Goal: Transaction & Acquisition: Purchase product/service

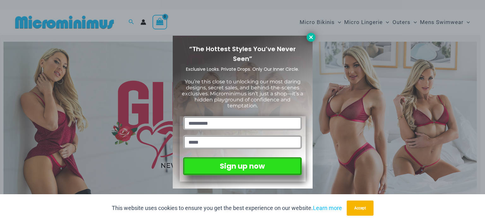
click at [310, 40] on button at bounding box center [311, 37] width 9 height 9
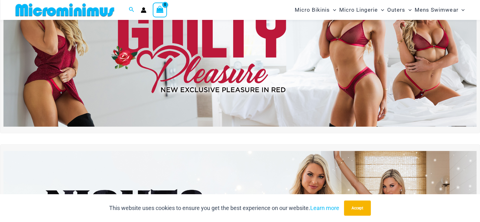
scroll to position [26, 0]
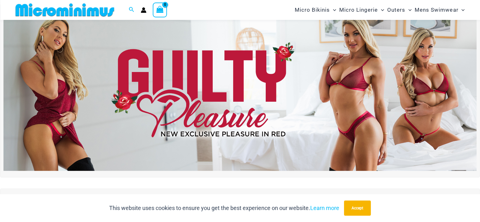
click at [360, 81] on img at bounding box center [239, 90] width 473 height 161
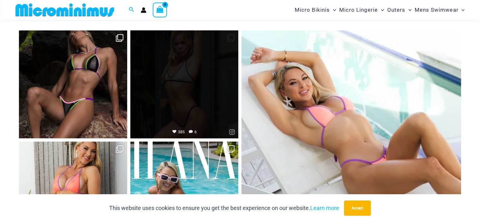
scroll to position [2644, 0]
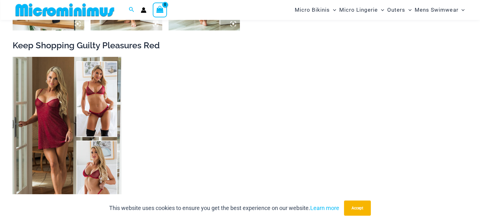
scroll to position [978, 0]
